Goal: Obtain resource: Obtain resource

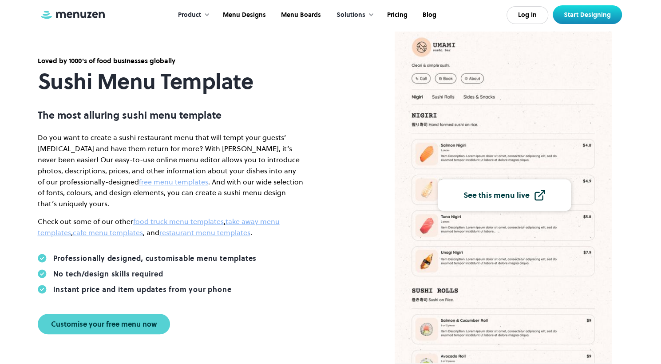
scroll to position [60, 0]
click at [522, 195] on div "See this menu live" at bounding box center [497, 194] width 66 height 8
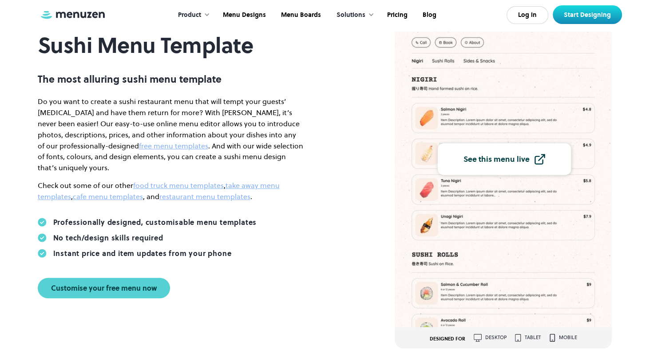
scroll to position [98, 0]
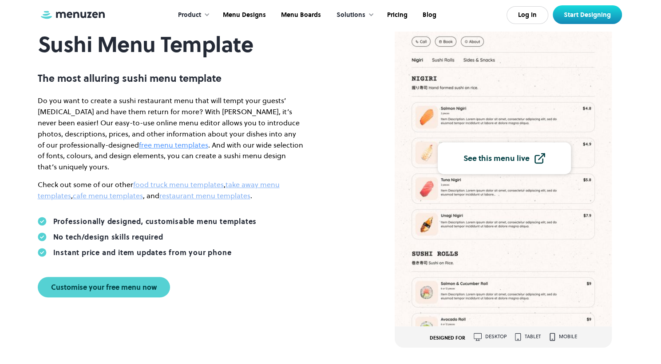
click at [139, 150] on link "free menu templates" at bounding box center [173, 145] width 69 height 10
click at [322, 255] on div "Loved by 1000's of food businesses globally Sushi Menu Template The most alluri…" at bounding box center [171, 158] width 320 height 278
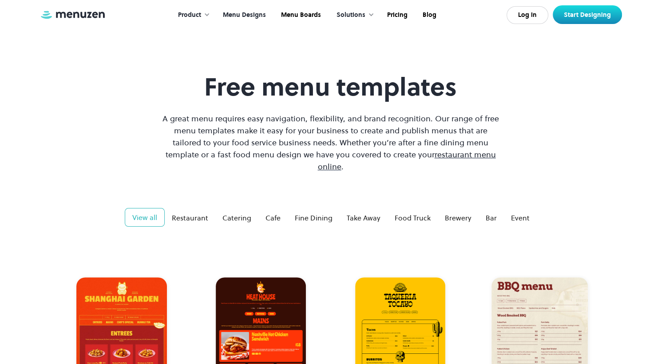
scroll to position [49, 0]
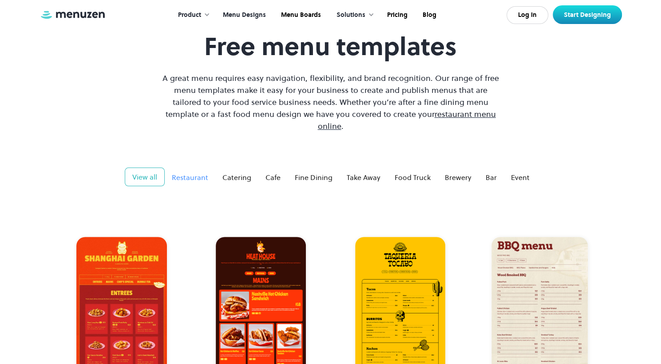
click at [192, 172] on div "Restaurant" at bounding box center [190, 177] width 36 height 11
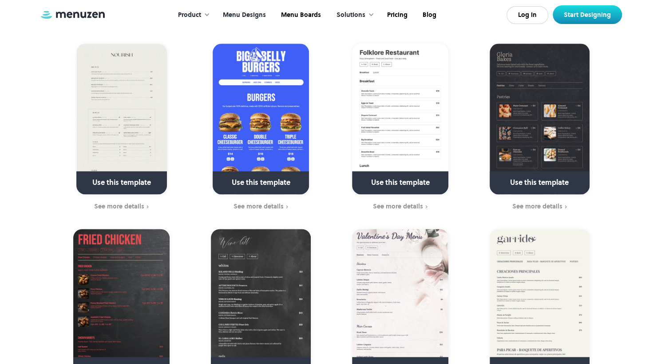
scroll to position [615, 0]
